Goal: Information Seeking & Learning: Learn about a topic

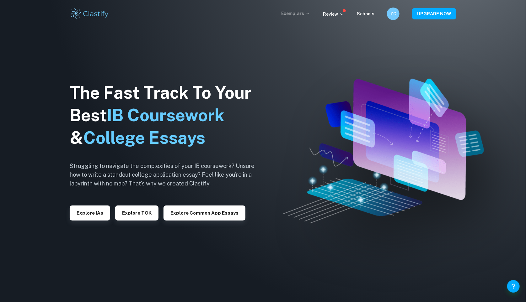
click at [304, 14] on p "Exemplars" at bounding box center [295, 13] width 29 height 7
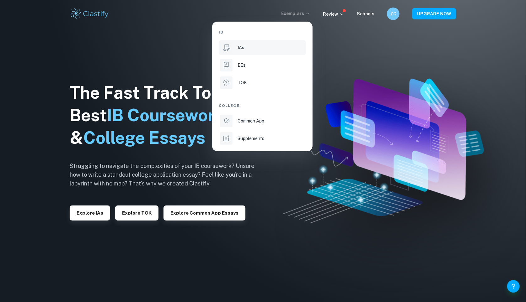
click at [255, 47] on div "IAs" at bounding box center [270, 47] width 67 height 7
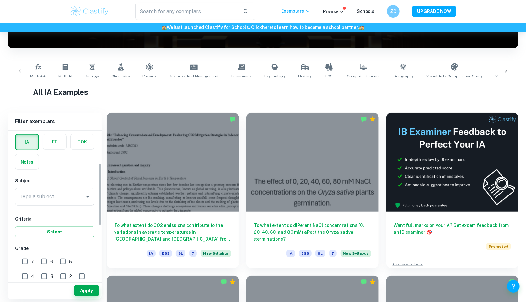
scroll to position [80, 0]
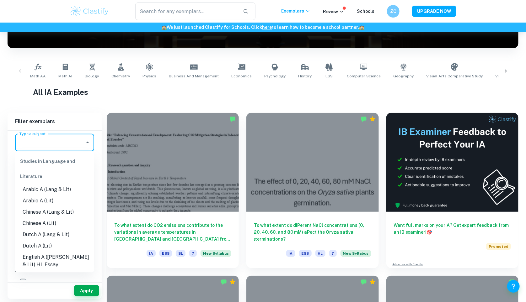
click at [70, 141] on input "Type a subject" at bounding box center [50, 143] width 64 height 12
click at [54, 212] on li "Chinese A (Lang & Lit)" at bounding box center [54, 212] width 79 height 11
type input "Chinese A (Lang & Lit)"
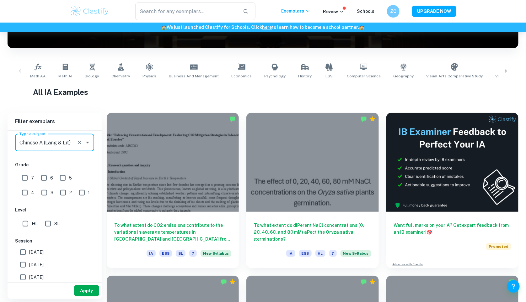
click at [84, 292] on button "Apply" at bounding box center [86, 290] width 25 height 11
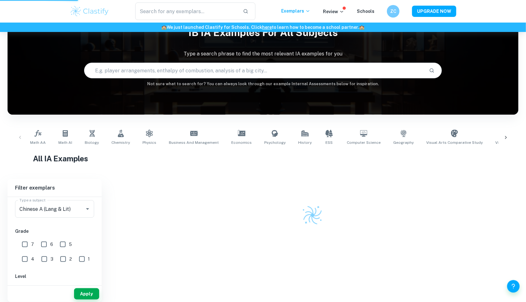
scroll to position [34, 0]
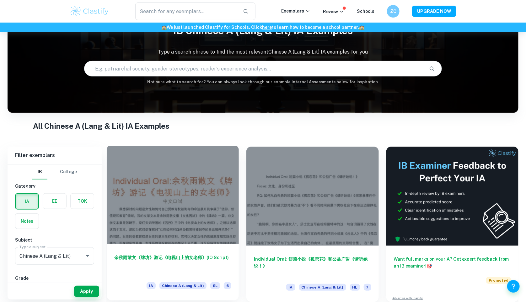
scroll to position [34, 0]
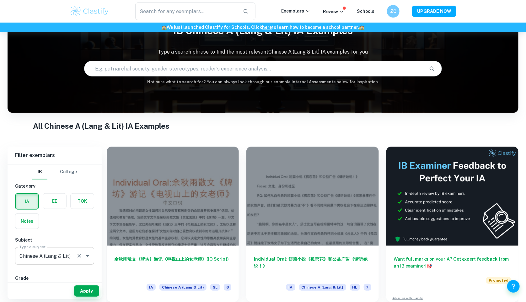
click at [84, 252] on div at bounding box center [83, 256] width 16 height 9
click at [86, 255] on icon "Open" at bounding box center [88, 257] width 8 height 8
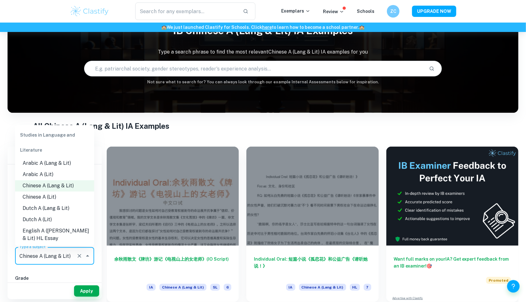
click at [52, 196] on li "Chinese A (Lit)" at bounding box center [54, 197] width 79 height 11
type input "Chinese A (Lit)"
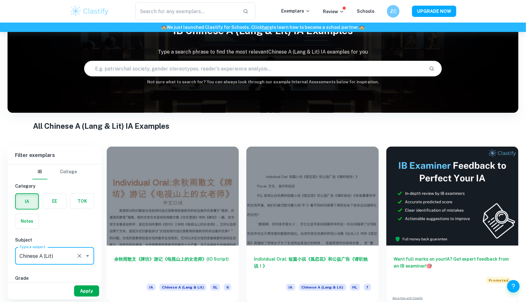
click at [88, 289] on button "Apply" at bounding box center [86, 291] width 25 height 11
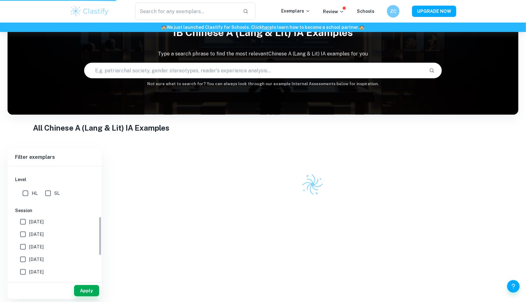
scroll to position [145, 0]
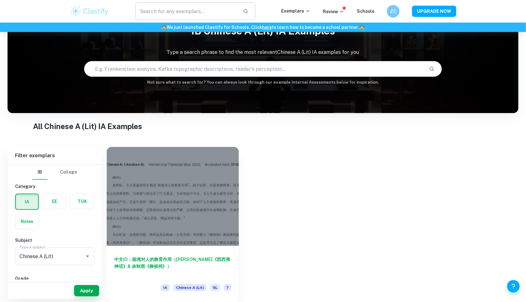
click at [179, 12] on input "text" at bounding box center [186, 12] width 103 height 18
type input "IB Chinese A"
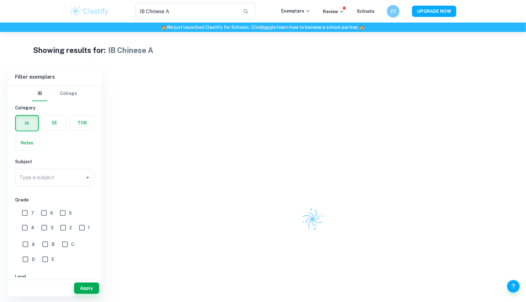
click at [26, 124] on label "button" at bounding box center [27, 123] width 23 height 15
click at [0, 0] on input "radio" at bounding box center [0, 0] width 0 height 0
click at [53, 122] on label "button" at bounding box center [54, 122] width 23 height 15
click at [0, 0] on input "radio" at bounding box center [0, 0] width 0 height 0
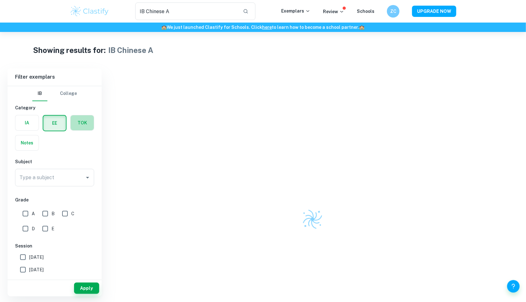
click at [77, 123] on label "button" at bounding box center [82, 122] width 23 height 15
click at [0, 0] on input "radio" at bounding box center [0, 0] width 0 height 0
click at [20, 125] on label "button" at bounding box center [26, 122] width 23 height 15
click at [0, 0] on input "radio" at bounding box center [0, 0] width 0 height 0
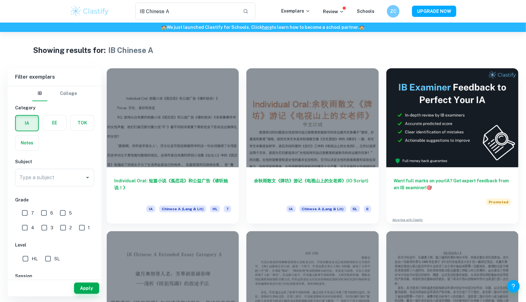
click at [96, 16] on img at bounding box center [90, 11] width 40 height 13
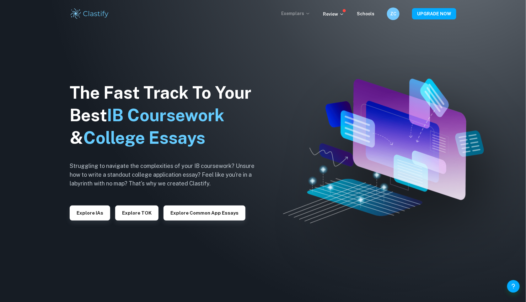
click at [291, 13] on p "Exemplars" at bounding box center [295, 13] width 29 height 7
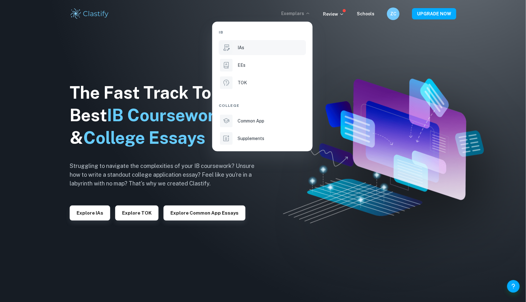
click at [245, 47] on div "IAs" at bounding box center [270, 47] width 67 height 7
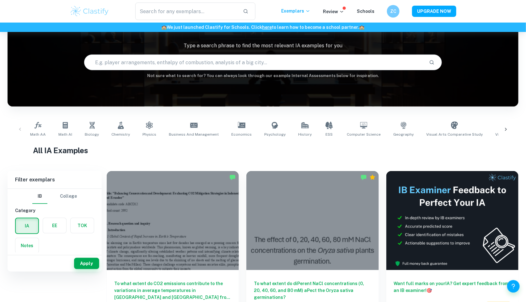
scroll to position [13, 0]
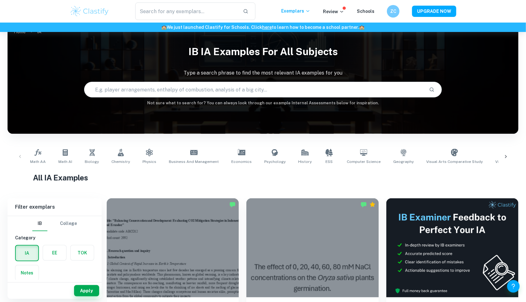
click at [142, 88] on input "text" at bounding box center [253, 90] width 339 height 18
click at [504, 156] on icon at bounding box center [506, 157] width 6 height 6
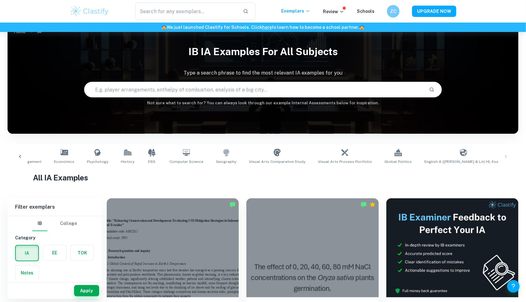
scroll to position [0, 375]
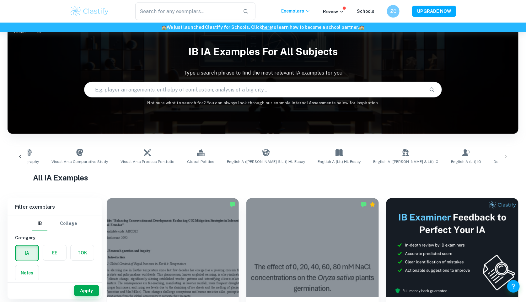
click at [504, 156] on div "Math AA Math AI Biology Chemistry Physics Business and Management Economics Psy…" at bounding box center [263, 156] width 501 height 21
click at [505, 156] on div "Math AA Math AI Biology Chemistry Physics Business and Management Economics Psy…" at bounding box center [263, 156] width 501 height 21
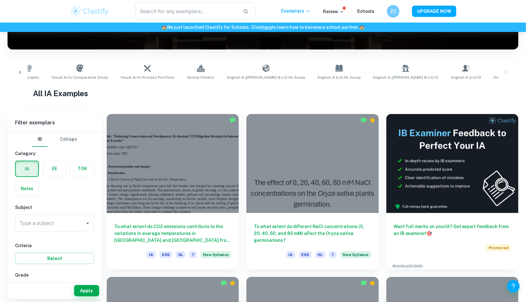
scroll to position [99, 0]
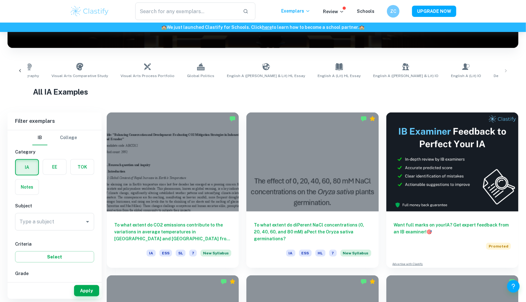
click at [59, 170] on label "button" at bounding box center [54, 167] width 23 height 15
click at [0, 0] on input "radio" at bounding box center [0, 0] width 0 height 0
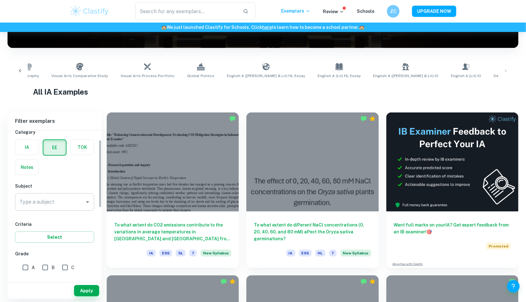
scroll to position [22, 0]
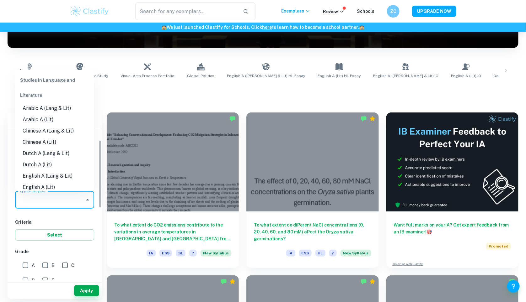
click at [74, 204] on input "Type a subject" at bounding box center [50, 200] width 64 height 12
click at [46, 135] on li "Chinese A (Lang & Lit)" at bounding box center [54, 130] width 79 height 11
type input "Chinese A (Lang & Lit)"
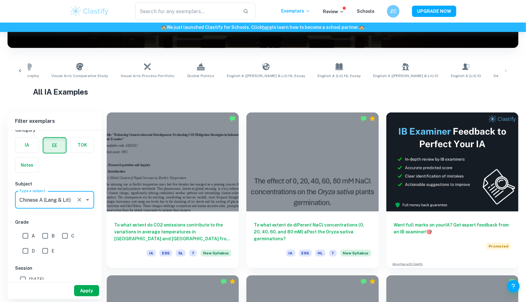
click at [81, 288] on button "Apply" at bounding box center [86, 290] width 25 height 11
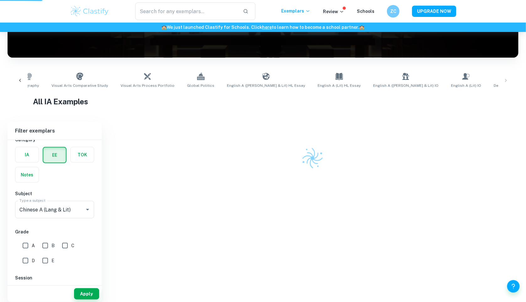
scroll to position [81, 0]
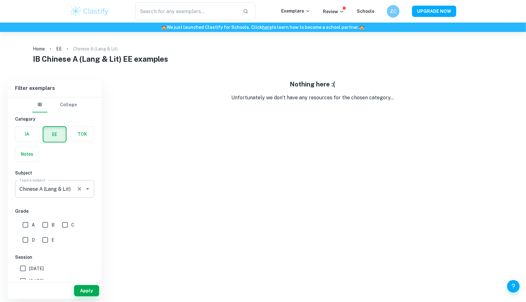
click at [86, 189] on icon "Open" at bounding box center [88, 189] width 8 height 8
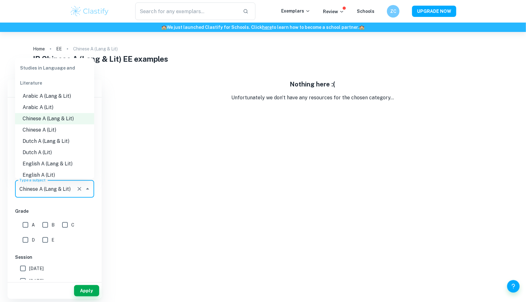
click at [60, 127] on li "Chinese A (Lit)" at bounding box center [54, 130] width 79 height 11
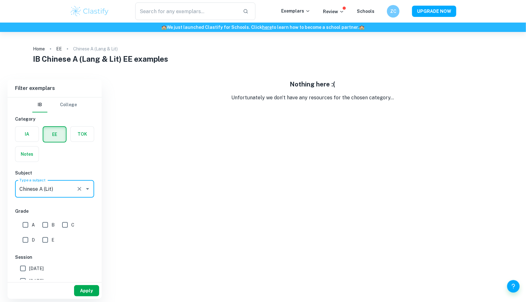
click at [85, 290] on button "Apply" at bounding box center [86, 290] width 25 height 11
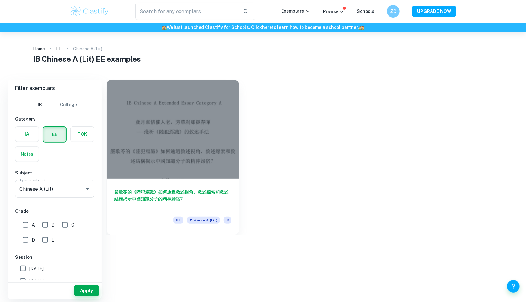
click at [22, 157] on label "button" at bounding box center [26, 154] width 23 height 15
click at [0, 0] on input "radio" at bounding box center [0, 0] width 0 height 0
click at [87, 291] on button "Apply" at bounding box center [86, 290] width 25 height 11
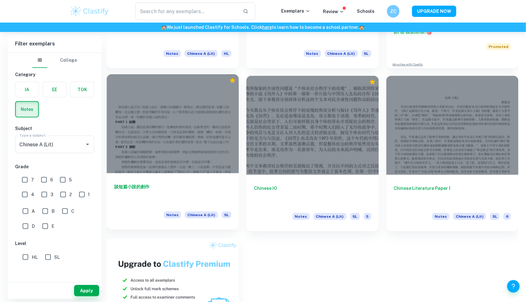
scroll to position [163, 0]
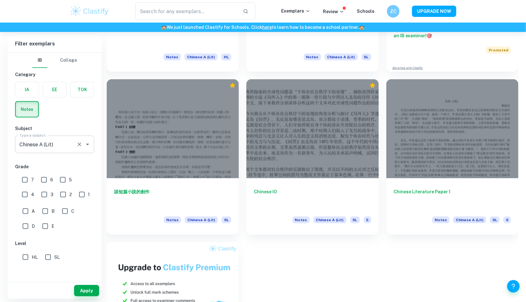
click at [87, 145] on icon "Open" at bounding box center [88, 145] width 8 height 8
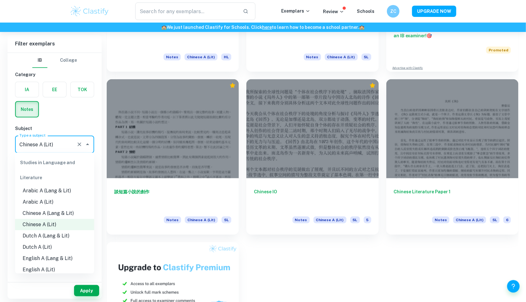
click at [62, 213] on li "Chinese A (Lang & Lit)" at bounding box center [54, 213] width 79 height 11
type input "Chinese A (Lang & Lit)"
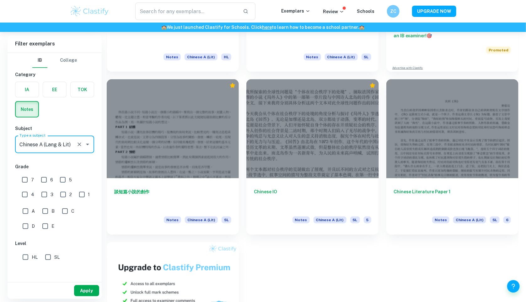
click at [85, 287] on button "Apply" at bounding box center [86, 290] width 25 height 11
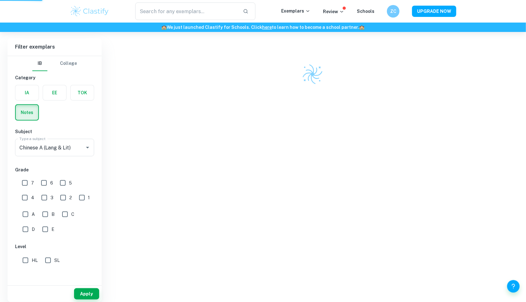
scroll to position [32, 0]
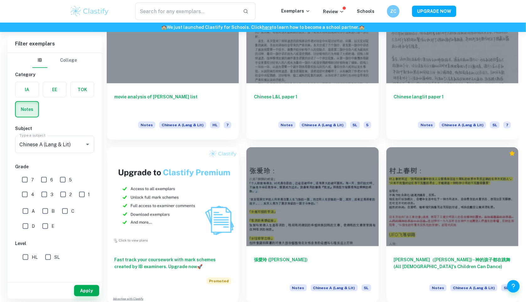
scroll to position [258, 0]
click at [87, 88] on label "button" at bounding box center [82, 89] width 23 height 15
click at [0, 0] on input "radio" at bounding box center [0, 0] width 0 height 0
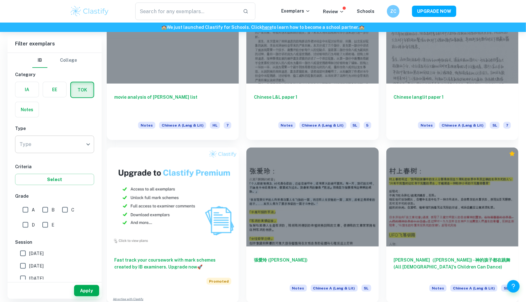
click at [72, 119] on div at bounding box center [263, 151] width 526 height 302
click at [32, 86] on label "button" at bounding box center [26, 89] width 23 height 15
click at [0, 0] on input "radio" at bounding box center [0, 0] width 0 height 0
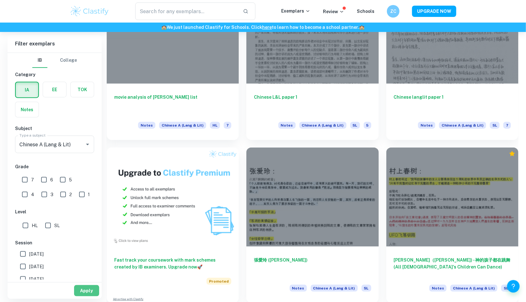
click at [88, 295] on button "Apply" at bounding box center [86, 290] width 25 height 11
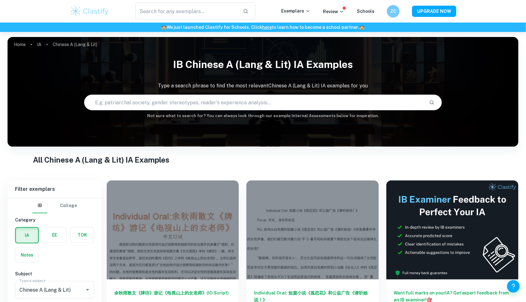
scroll to position [34, 0]
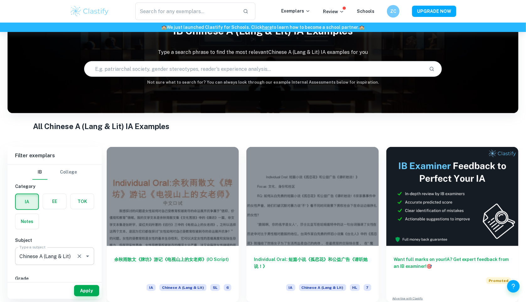
click at [84, 253] on icon "Open" at bounding box center [88, 257] width 8 height 8
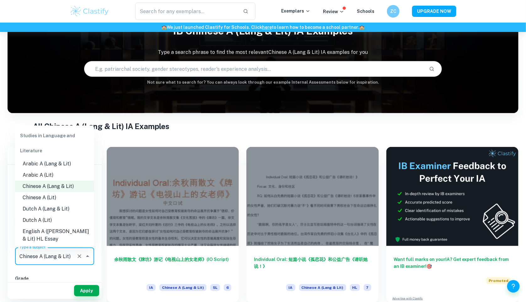
click at [47, 195] on li "Chinese A (Lit)" at bounding box center [54, 197] width 79 height 11
type input "Chinese A (Lit)"
